Goal: Connect with others: Connect with others

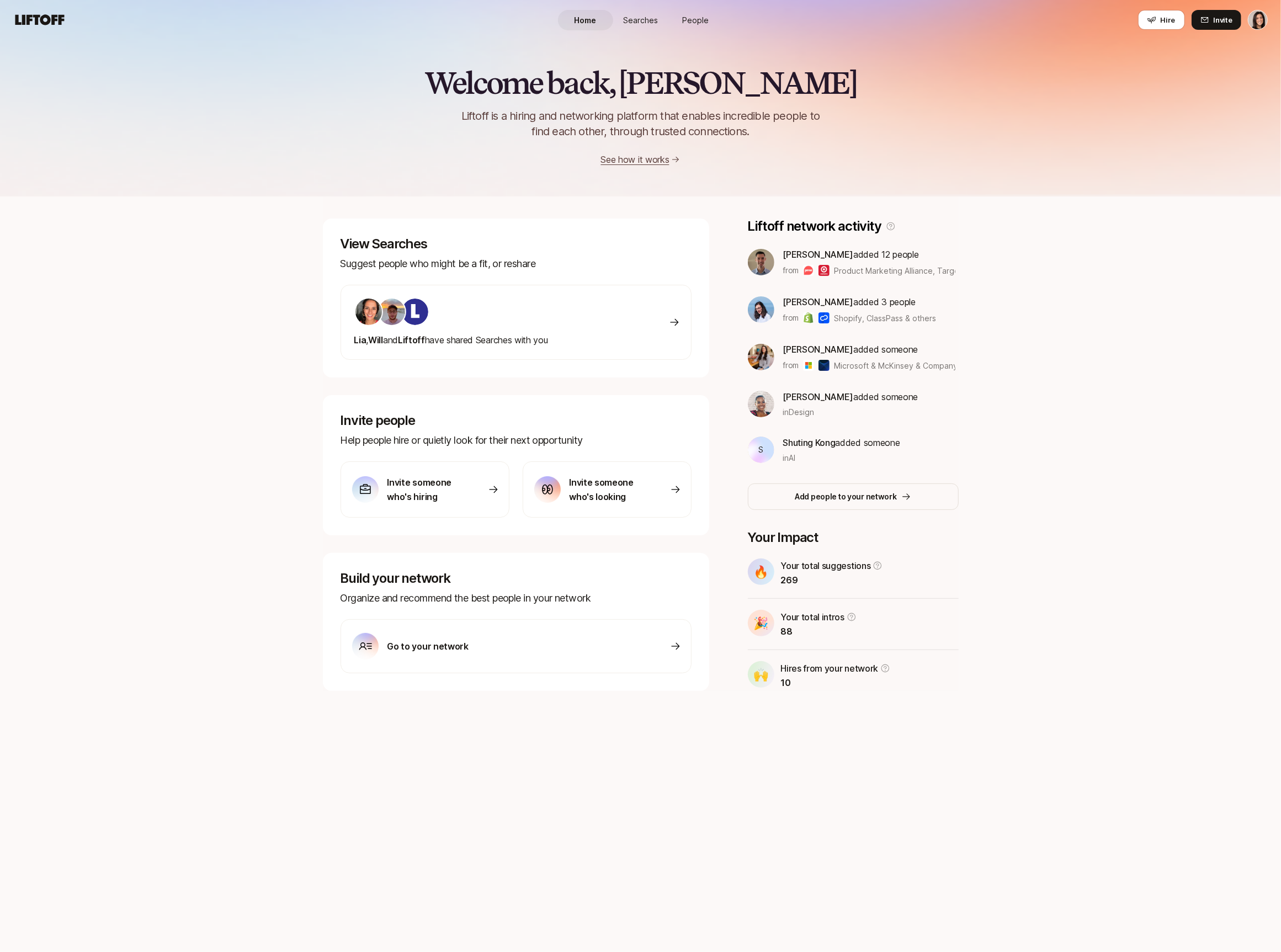
click at [695, 19] on span "People" at bounding box center [695, 20] width 27 height 11
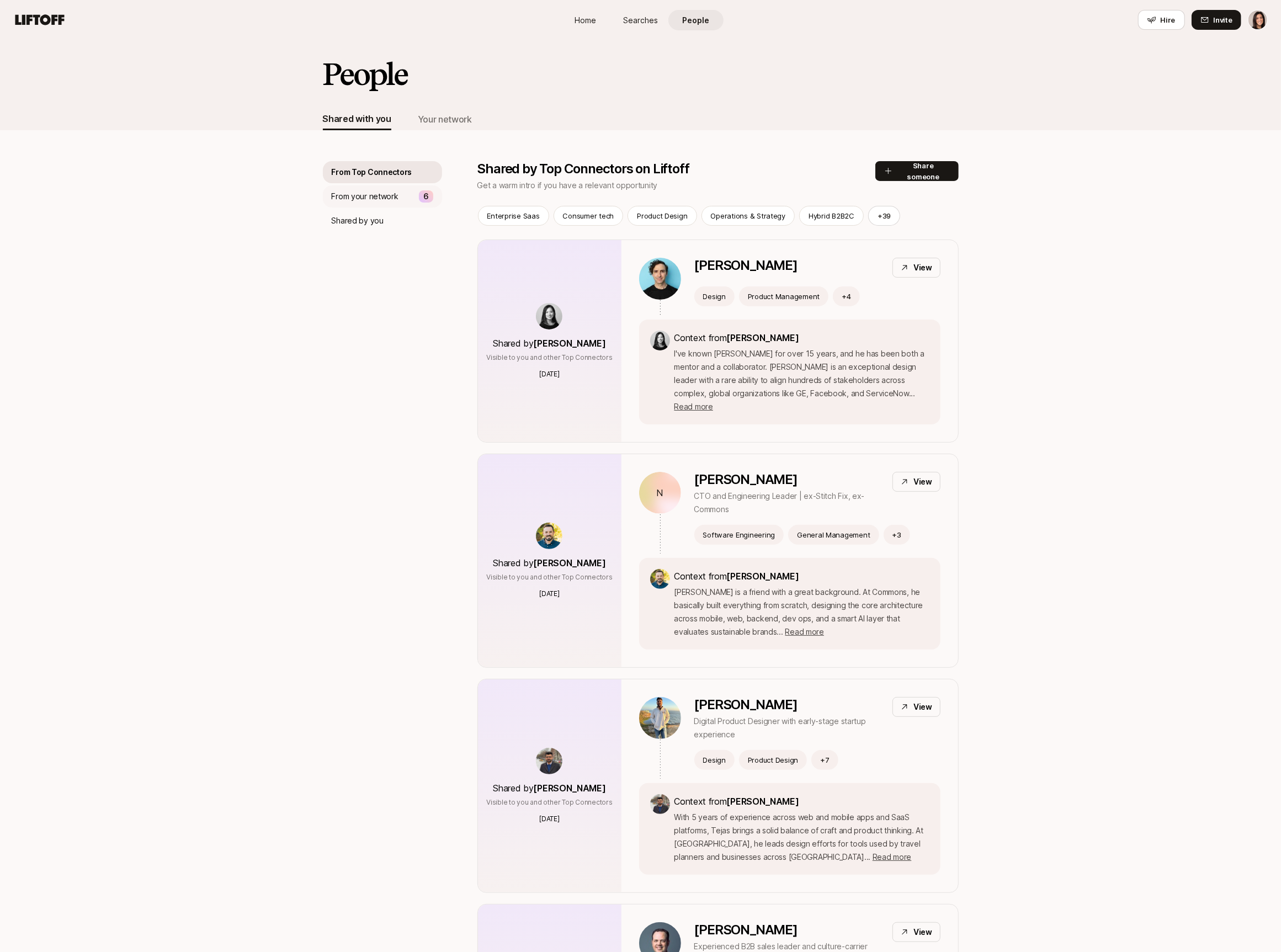
click at [413, 193] on div "From your network 6" at bounding box center [382, 196] width 120 height 22
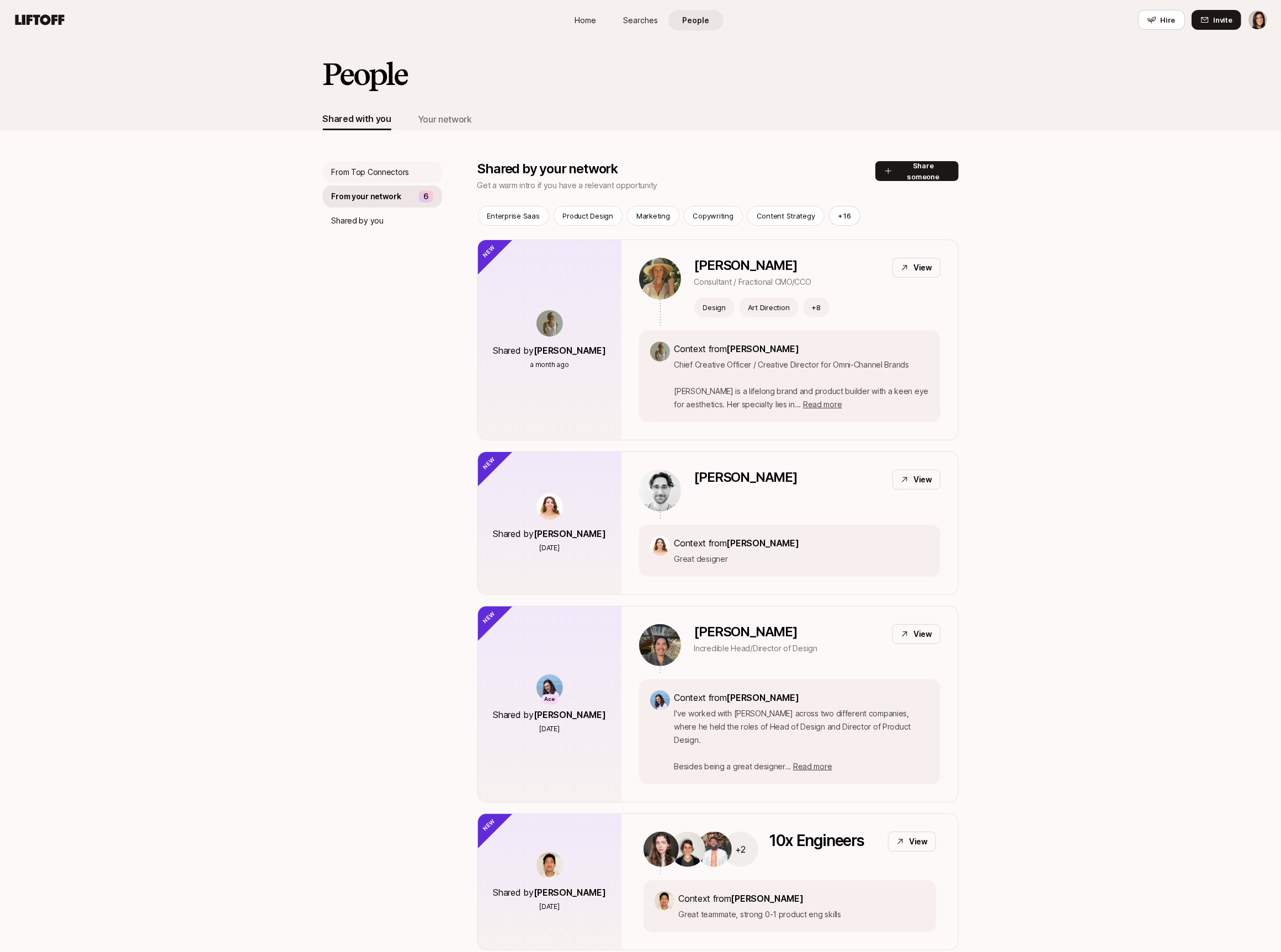
click at [389, 172] on p "From Top Connectors" at bounding box center [371, 172] width 78 height 13
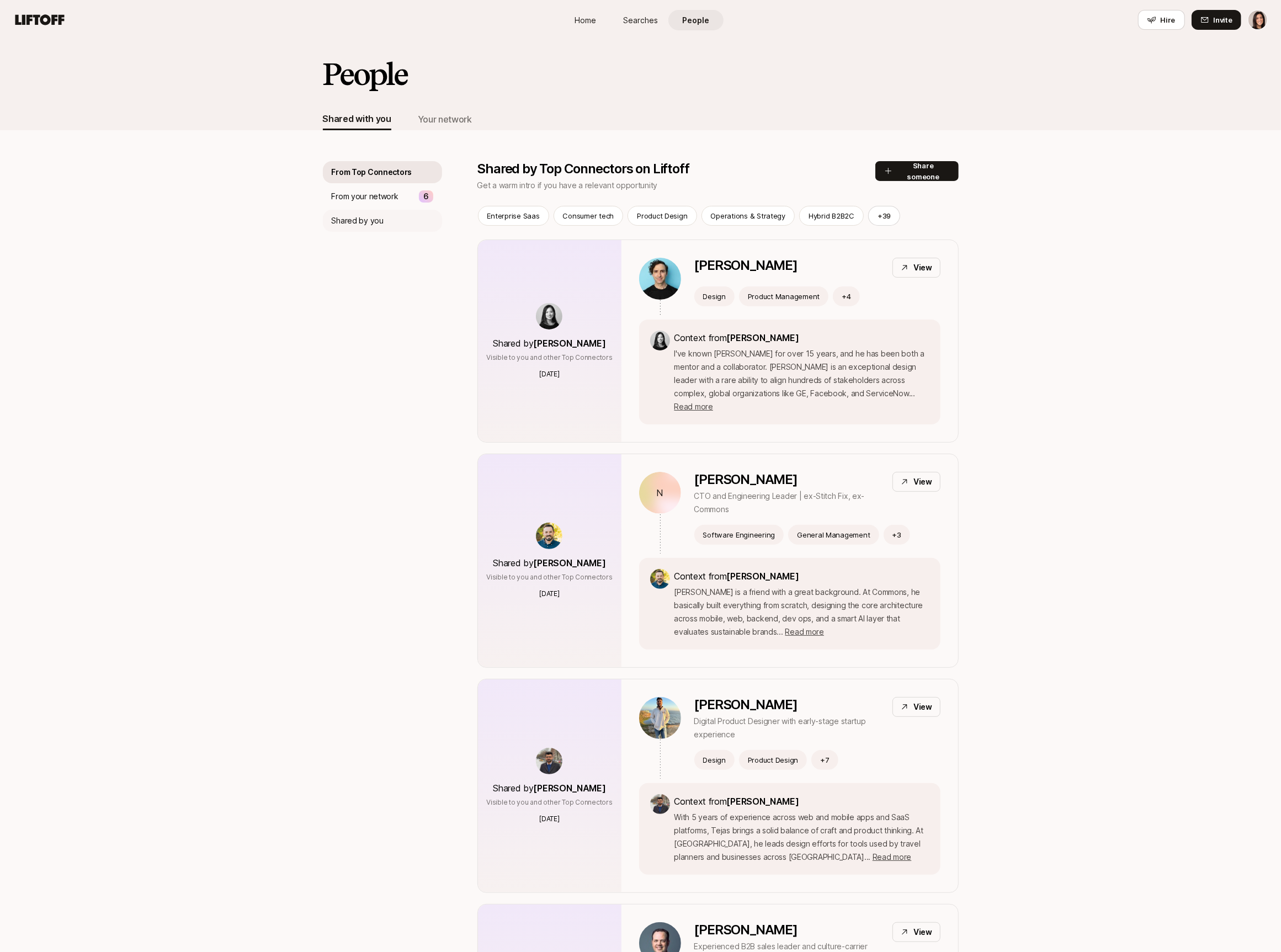
click at [399, 220] on div "Shared by you" at bounding box center [382, 220] width 120 height 22
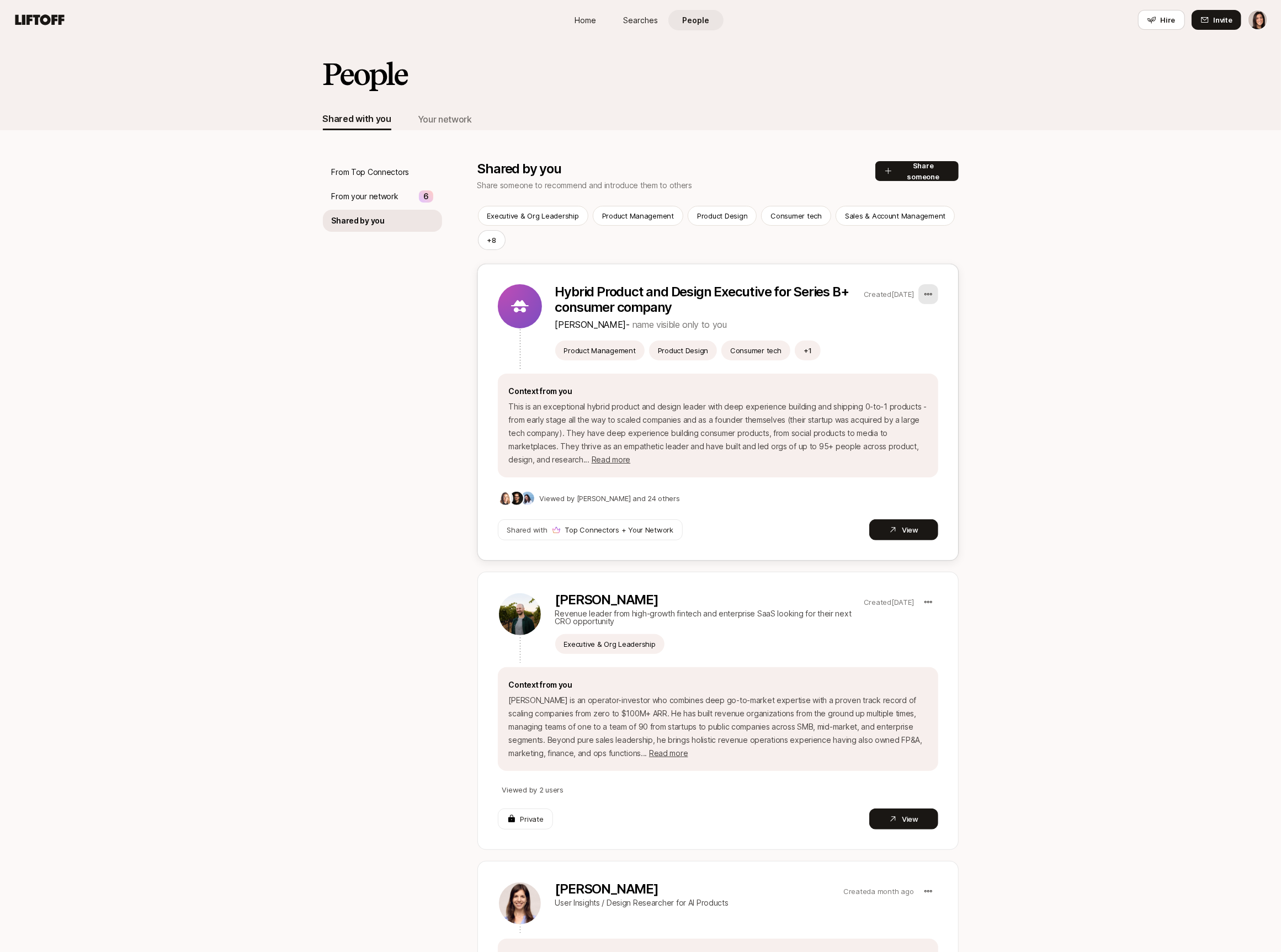
click at [934, 298] on html "Home Searches People Hire Home Searches People Hire Hire Invite People Shared w…" at bounding box center [640, 476] width 1281 height 952
click at [920, 368] on div "Copy link" at bounding box center [877, 364] width 121 height 20
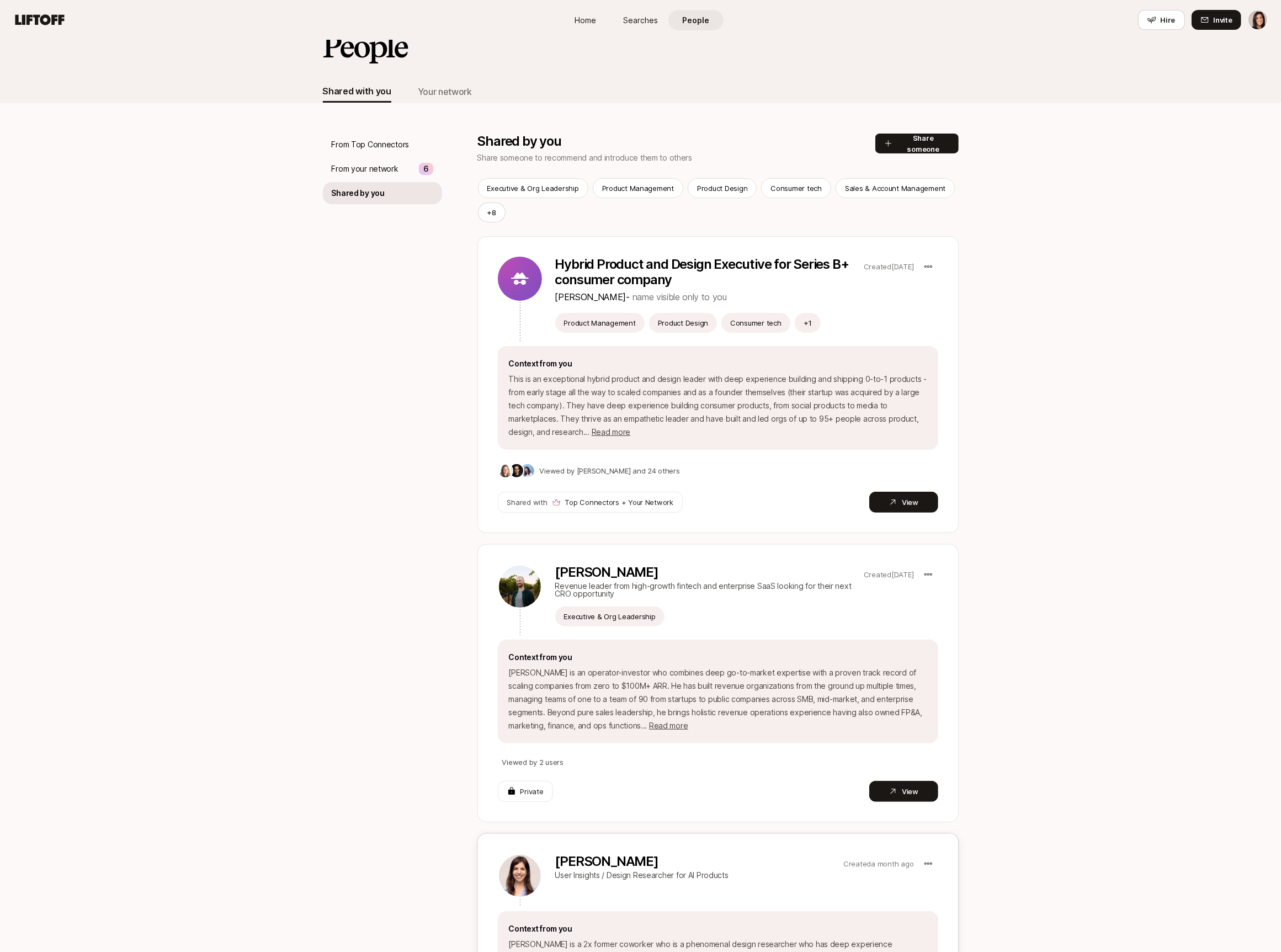
scroll to position [11, 0]
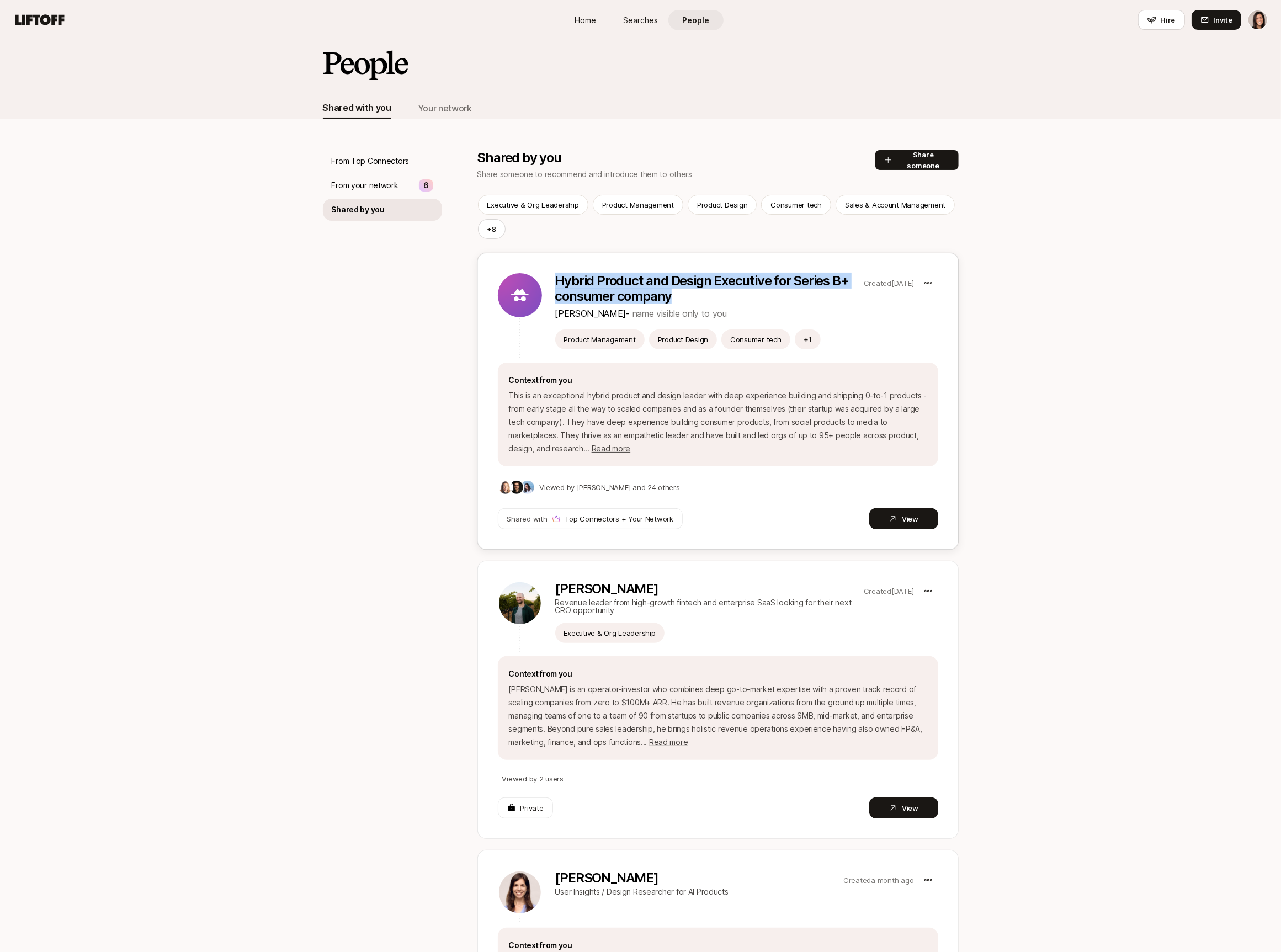
drag, startPoint x: 693, startPoint y: 298, endPoint x: 559, endPoint y: 285, distance: 134.6
click at [559, 285] on p "Hybrid Product and Design Executive for Series B+ consumer company" at bounding box center [708, 289] width 304 height 31
copy p "Hybrid Product and Design Executive for Series B+ consumer company"
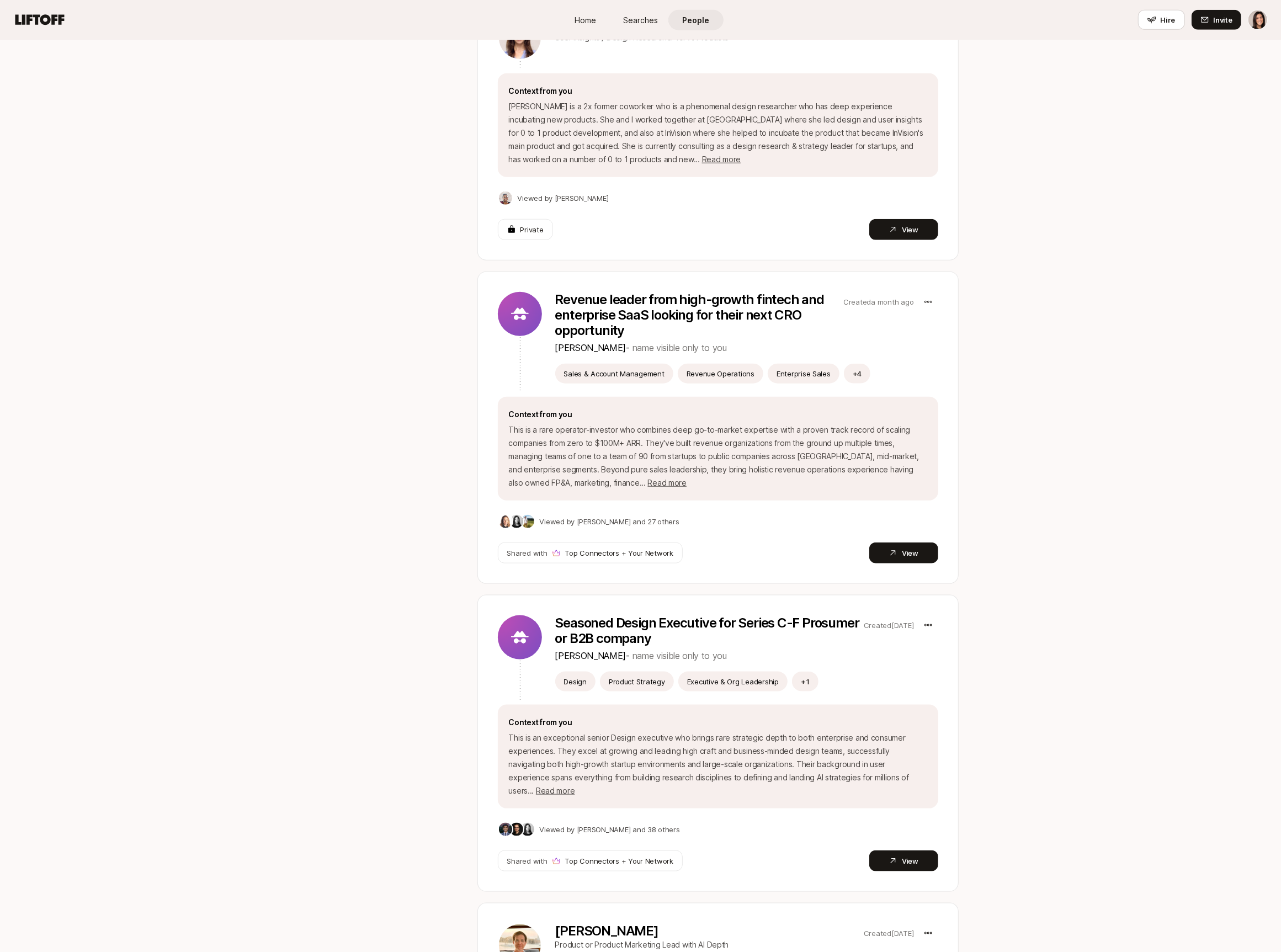
scroll to position [914, 0]
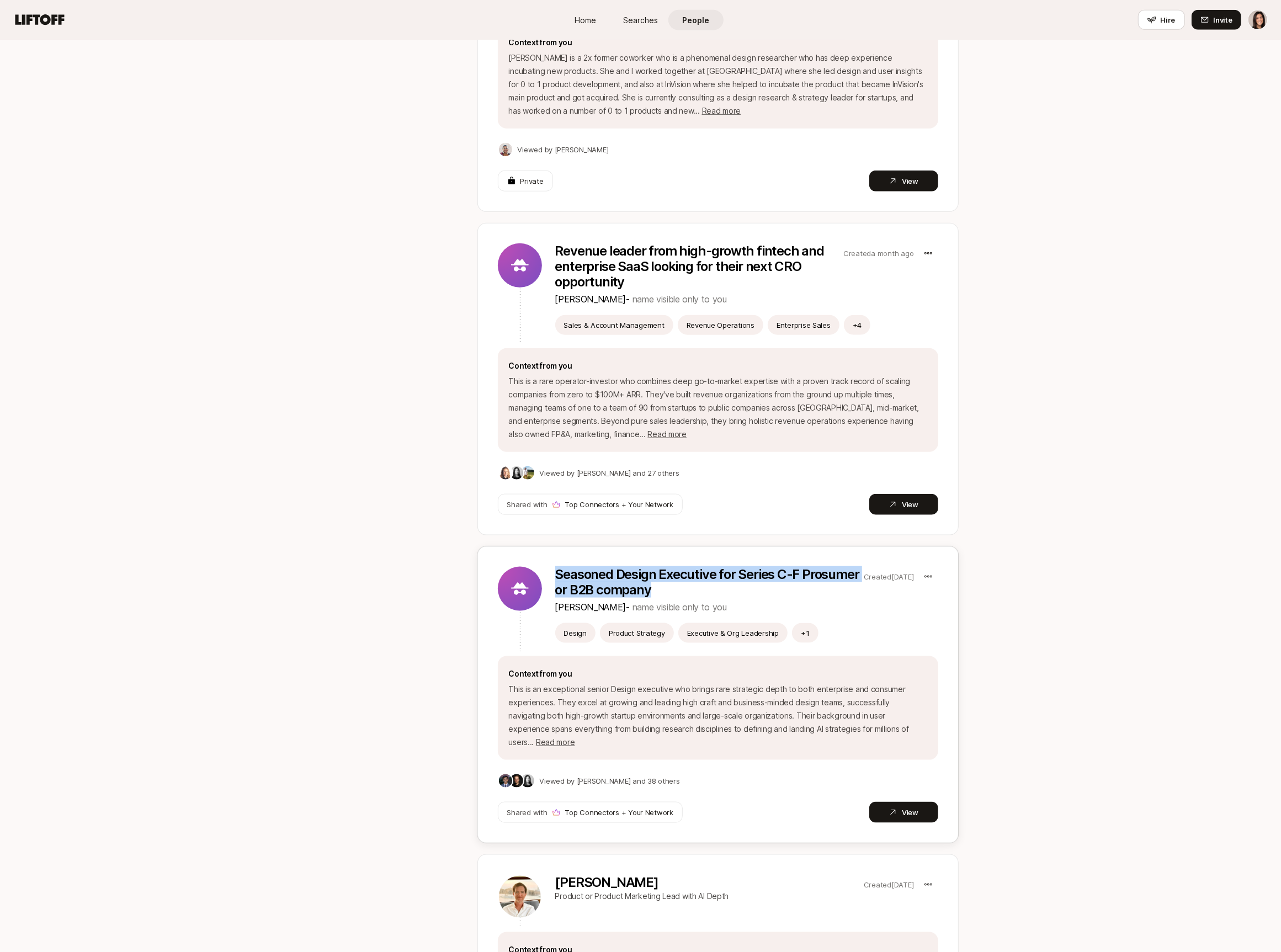
drag, startPoint x: 717, startPoint y: 591, endPoint x: 556, endPoint y: 576, distance: 161.7
click at [556, 576] on p "Seasoned Design Executive for Series C-F Prosumer or B2B company" at bounding box center [708, 582] width 304 height 31
copy p "Seasoned Design Executive for Series C-F Prosumer or B2B company"
click at [911, 650] on div "Copy link" at bounding box center [877, 646] width 121 height 20
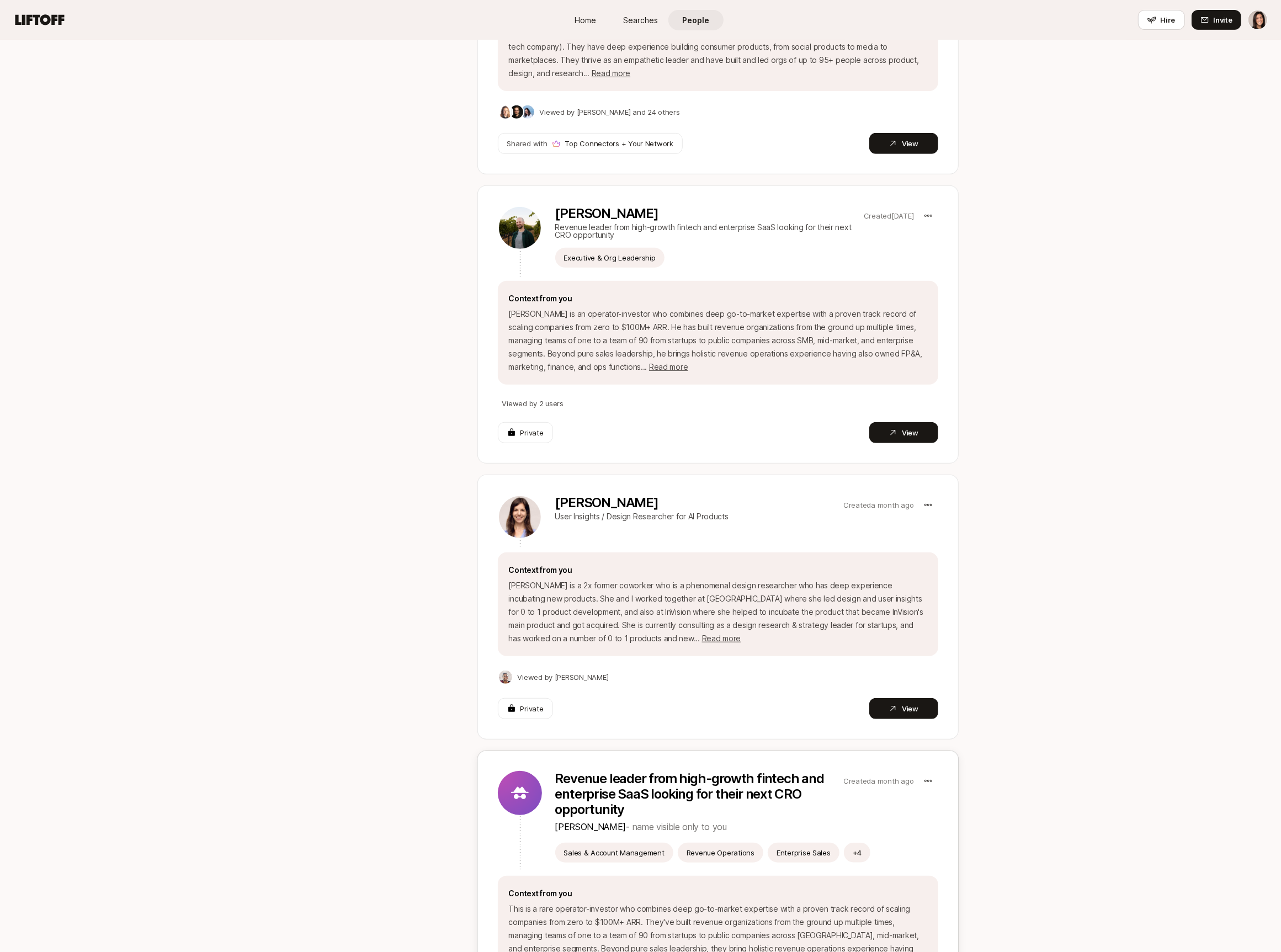
scroll to position [0, 0]
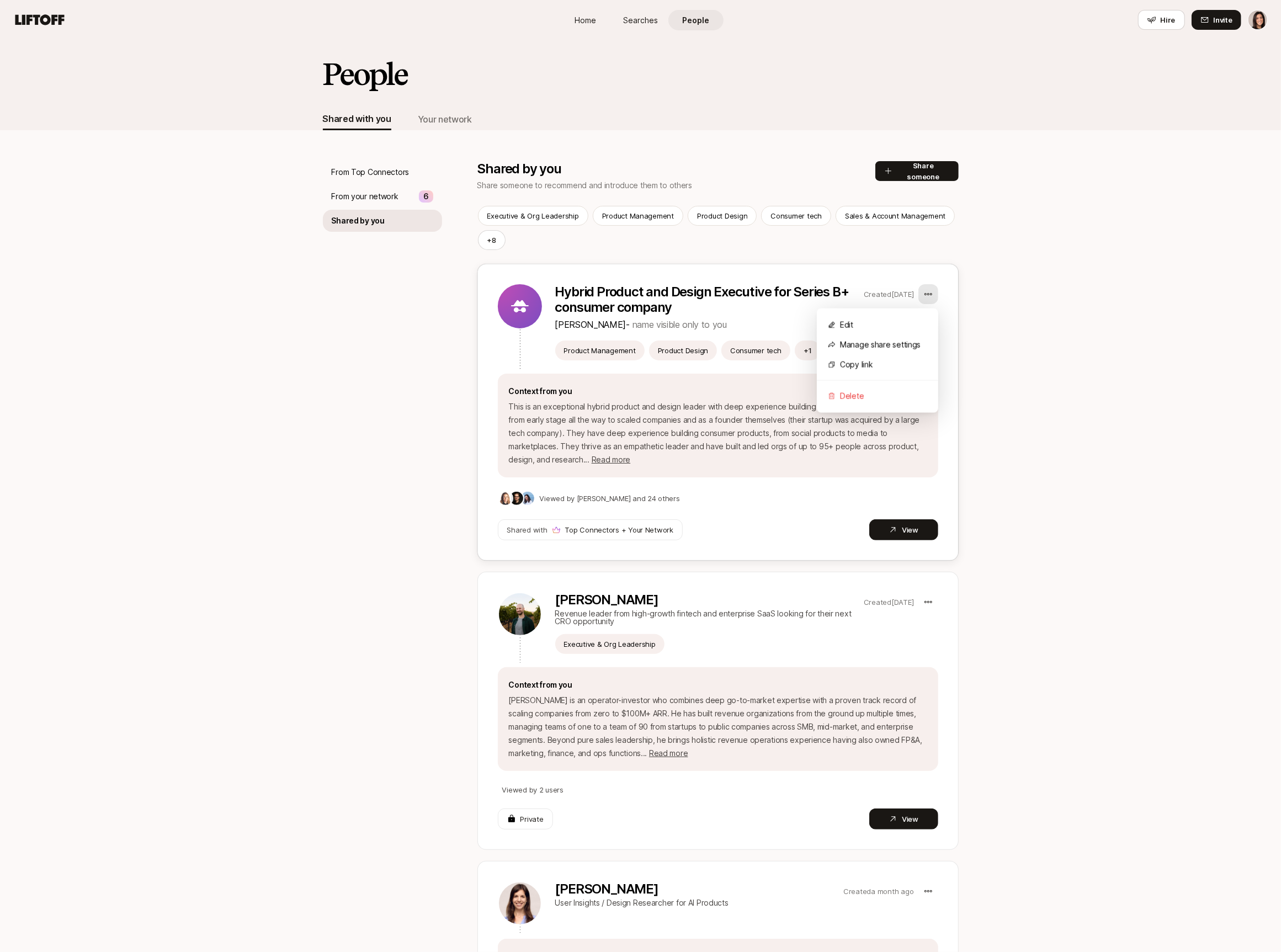
click at [930, 298] on html "Home Searches People Hire Home Searches People Hire Hire Invite People Shared w…" at bounding box center [640, 476] width 1281 height 952
click at [908, 359] on div "Copy link" at bounding box center [877, 364] width 121 height 20
